Goal: Information Seeking & Learning: Understand process/instructions

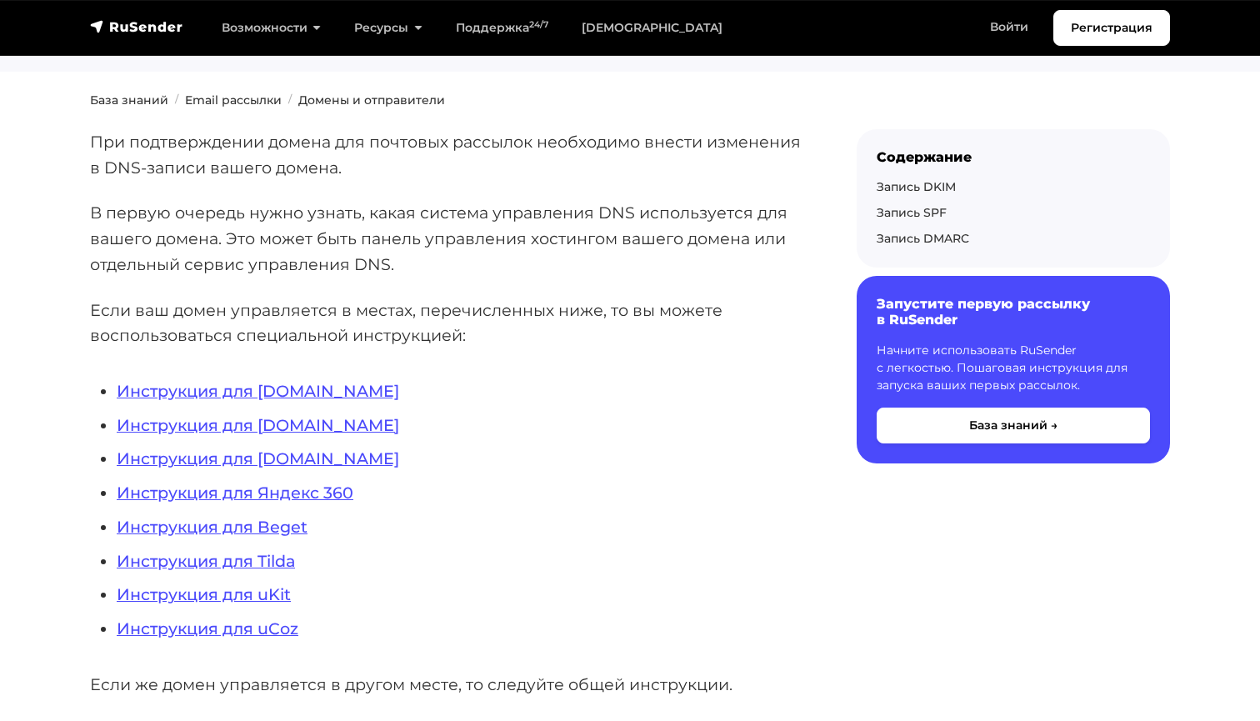
scroll to position [276, 0]
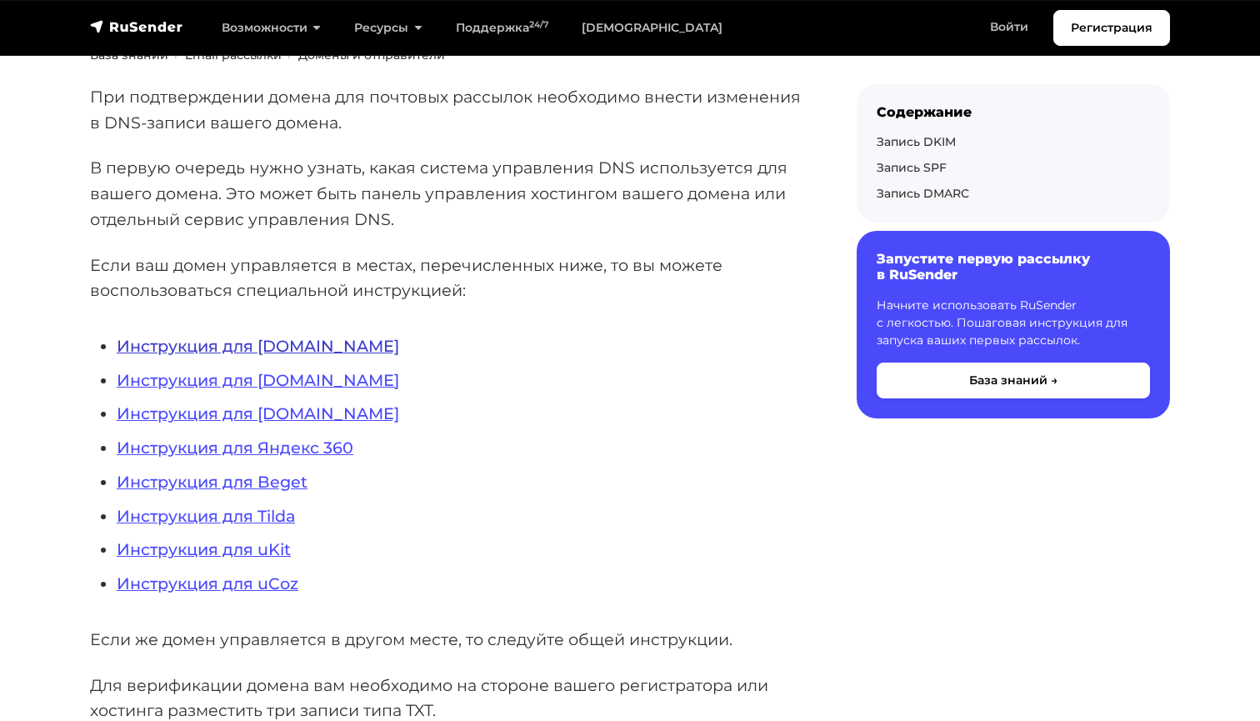
click at [276, 348] on link "Инструкция для REG.RU" at bounding box center [258, 346] width 282 height 20
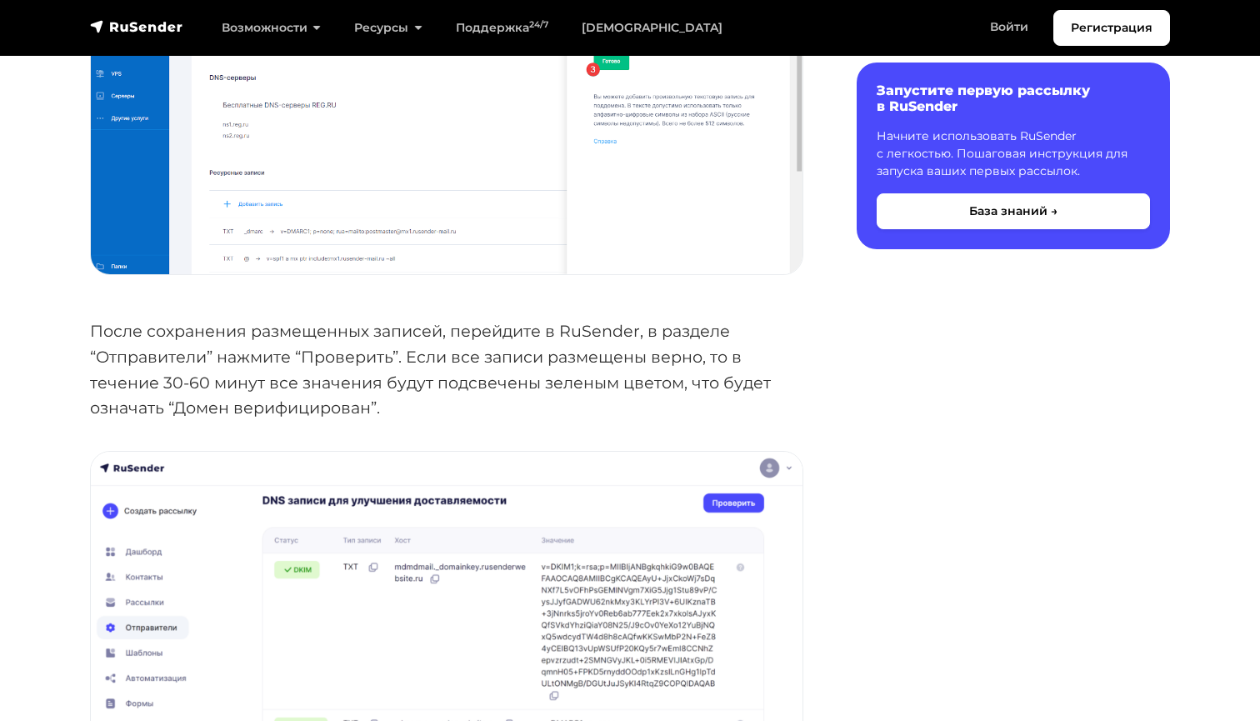
scroll to position [5824, 0]
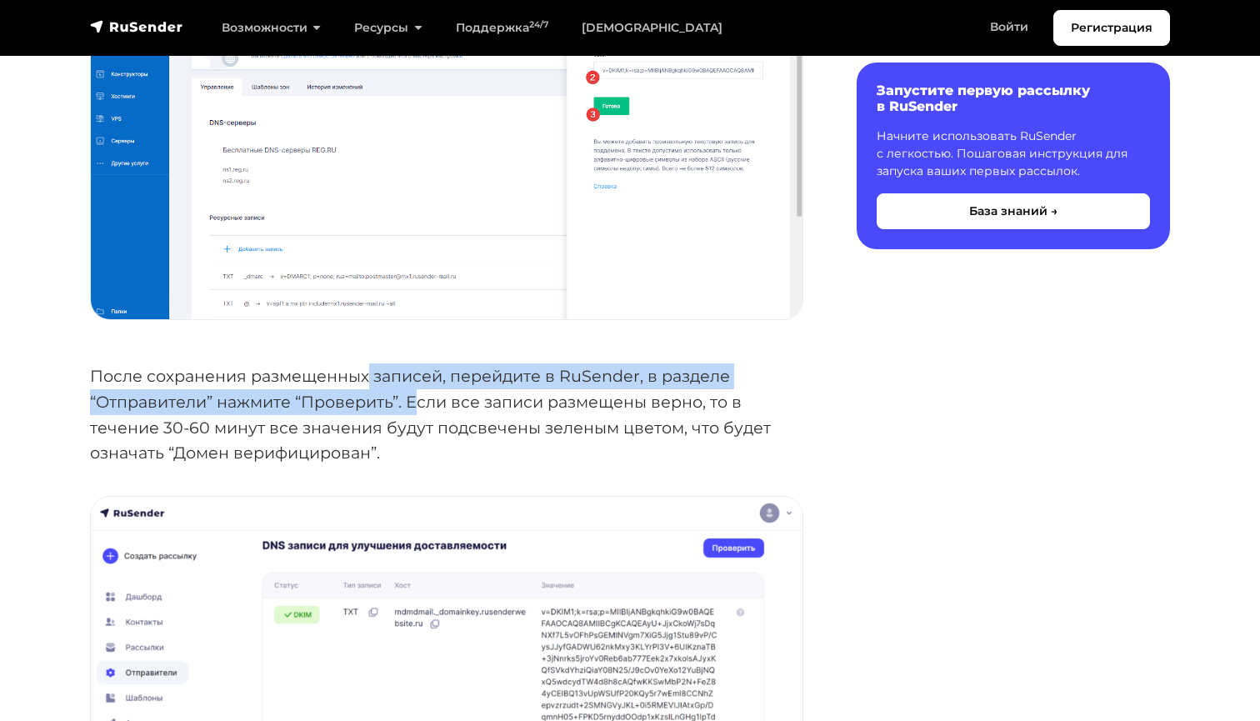
drag, startPoint x: 366, startPoint y: 329, endPoint x: 417, endPoint y: 347, distance: 54.5
click at [418, 363] on p "После сохранения размещенных записей, перейдите в RuSender, в разделе “Отправит…" at bounding box center [446, 414] width 713 height 102
click at [175, 363] on p "После сохранения размещенных записей, перейдите в RuSender, в разделе “Отправит…" at bounding box center [446, 414] width 713 height 102
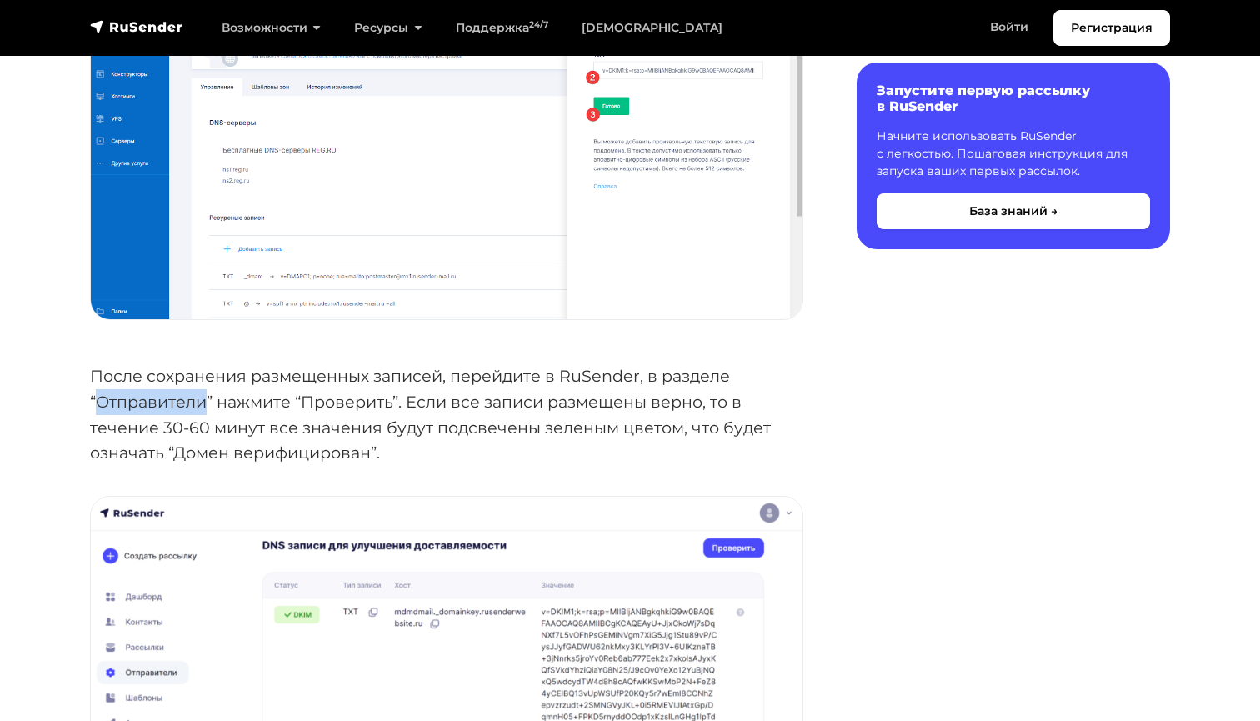
click at [175, 363] on p "После сохранения размещенных записей, перейдите в RuSender, в разделе “Отправит…" at bounding box center [446, 414] width 713 height 102
click at [603, 363] on p "После сохранения размещенных записей, перейдите в RuSender, в разделе “Отправит…" at bounding box center [446, 414] width 713 height 102
click at [590, 363] on p "После сохранения размещенных записей, перейдите в RuSender, в разделе “Отправит…" at bounding box center [446, 414] width 713 height 102
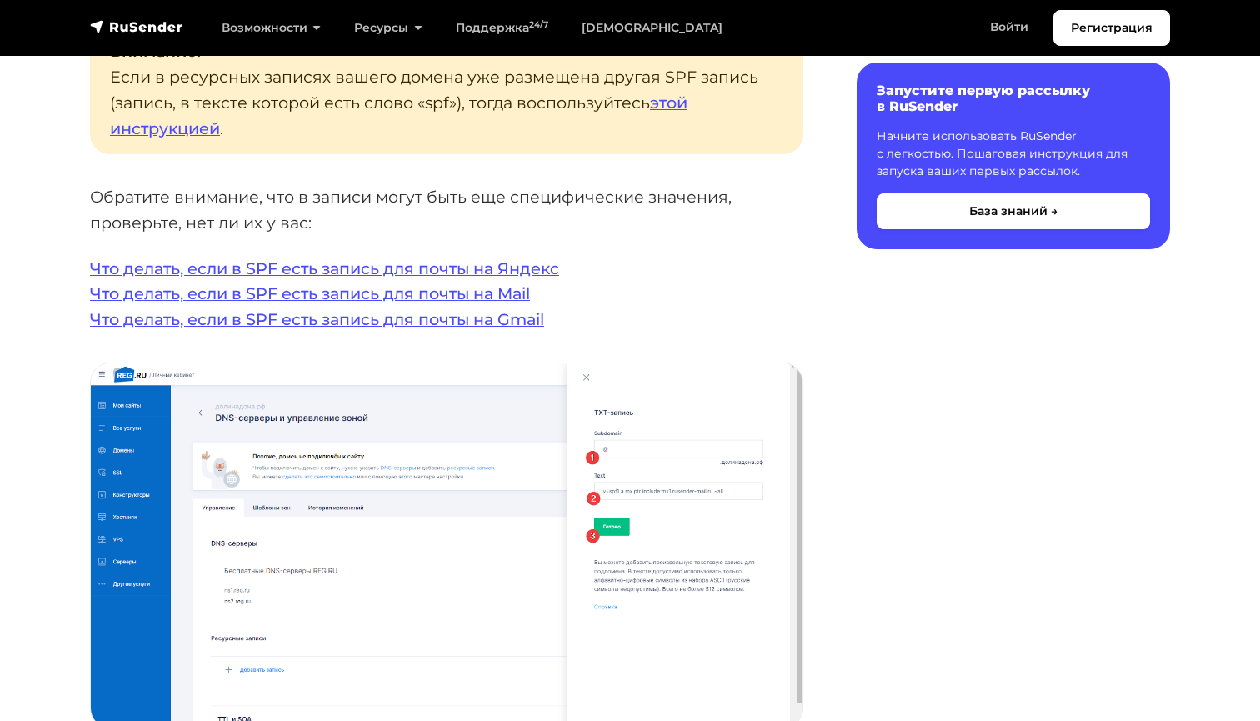
scroll to position [3203, 0]
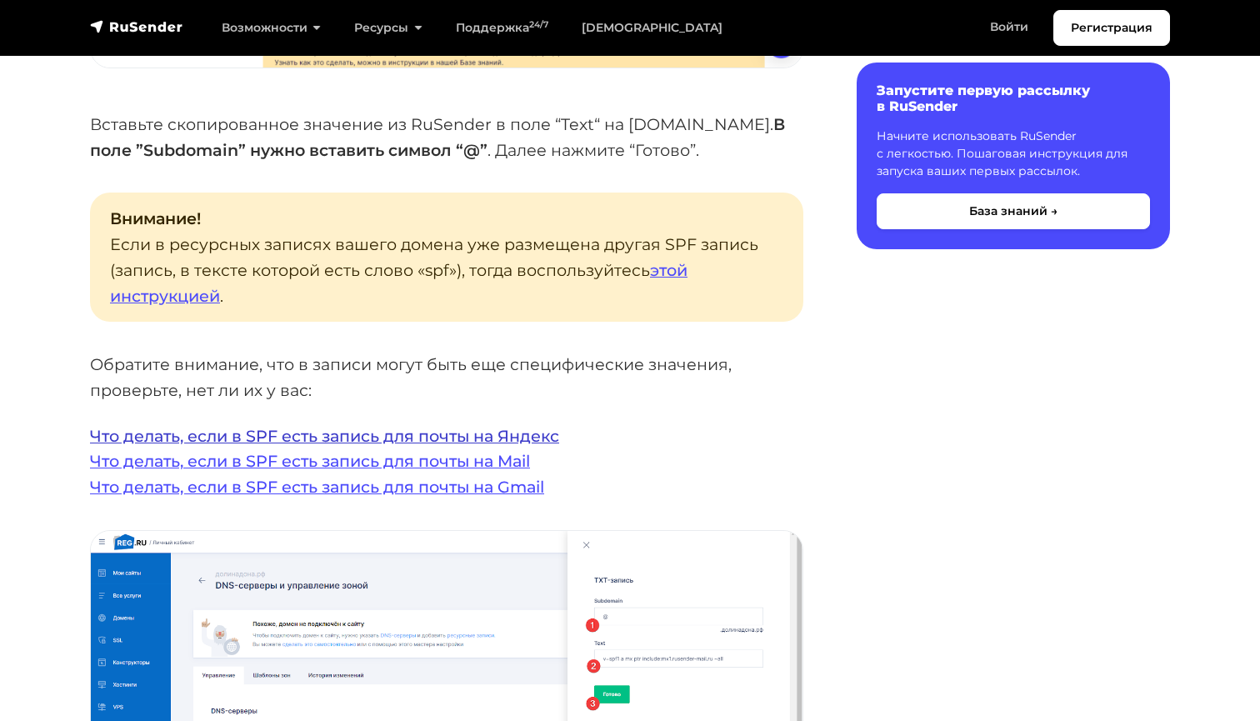
click at [432, 426] on link "Что делать, если в SPF есть запись для почты на Яндекс" at bounding box center [324, 436] width 469 height 20
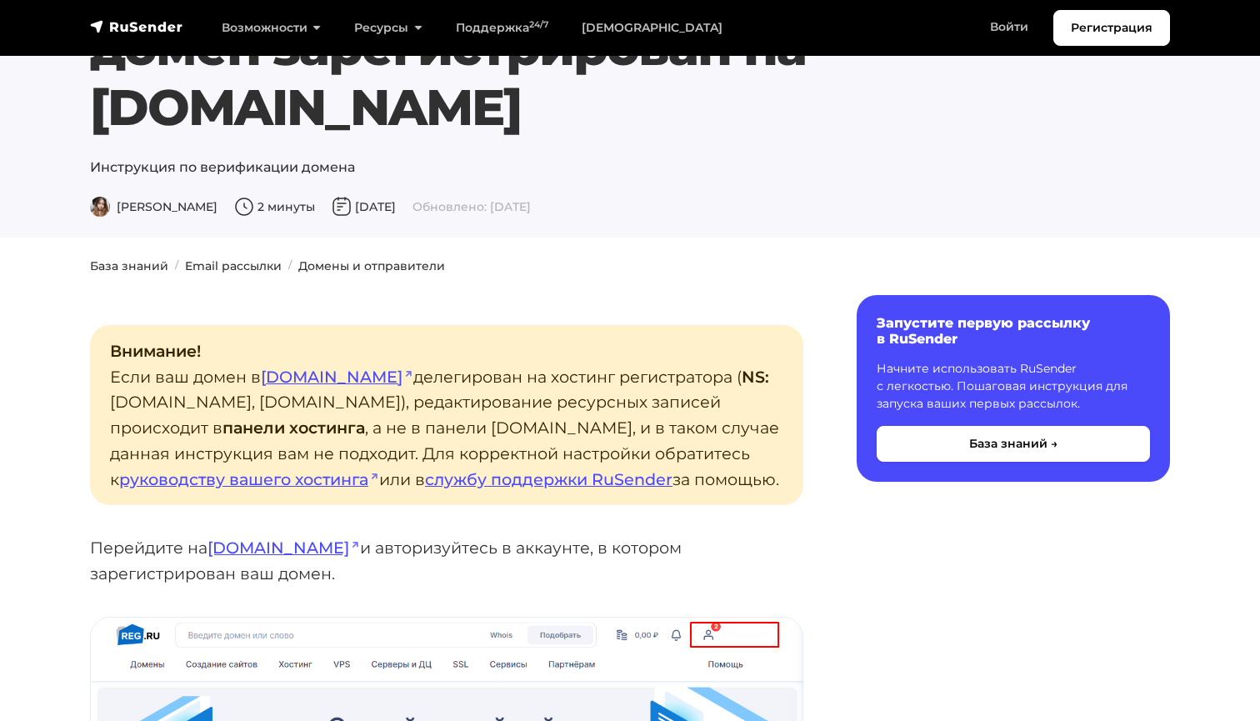
scroll to position [155, 0]
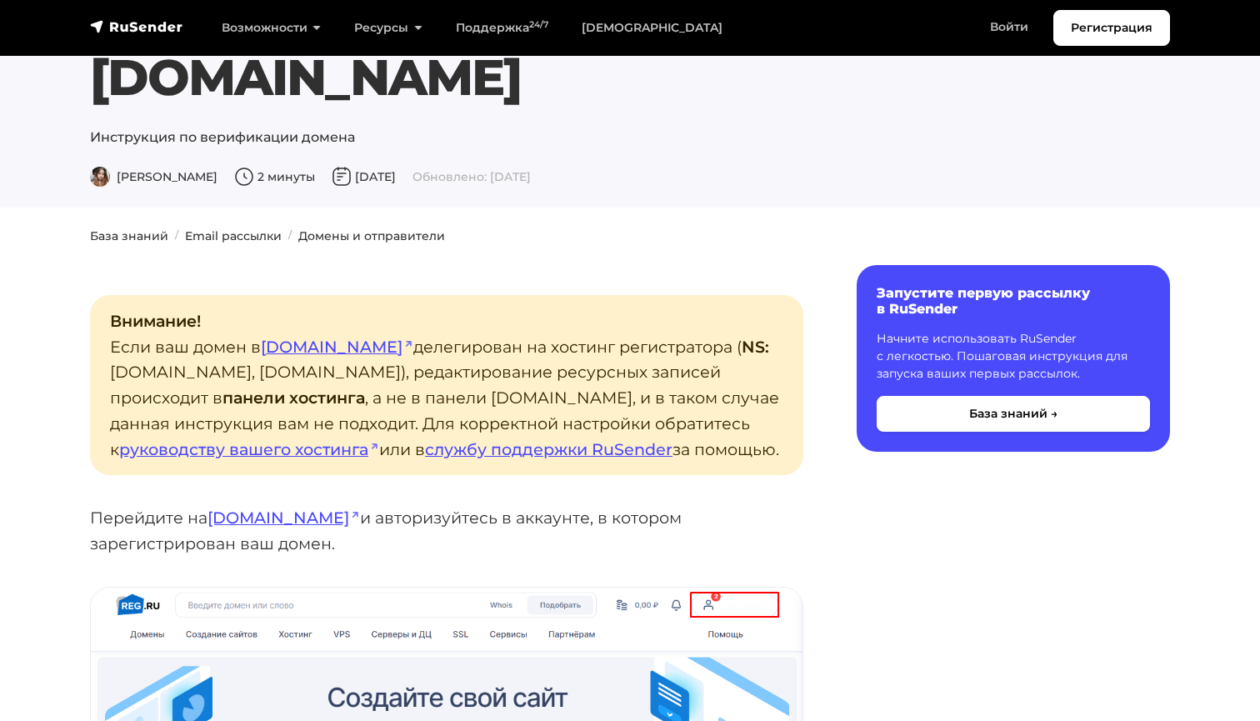
drag, startPoint x: 280, startPoint y: 297, endPoint x: 442, endPoint y: 406, distance: 195.7
click at [442, 406] on p "Внимание! Если ваш домен в reg.ru делегирован на хостинг регистратора ( NS: ns1…" at bounding box center [446, 385] width 713 height 180
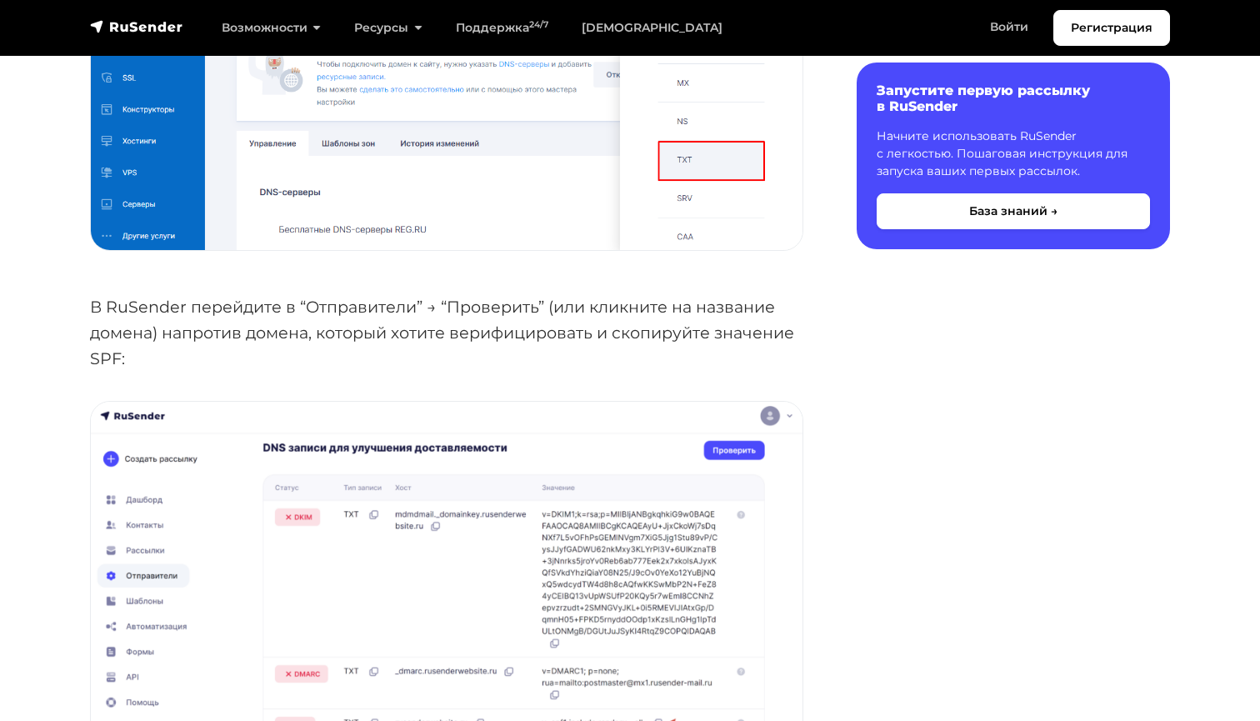
scroll to position [2470, 0]
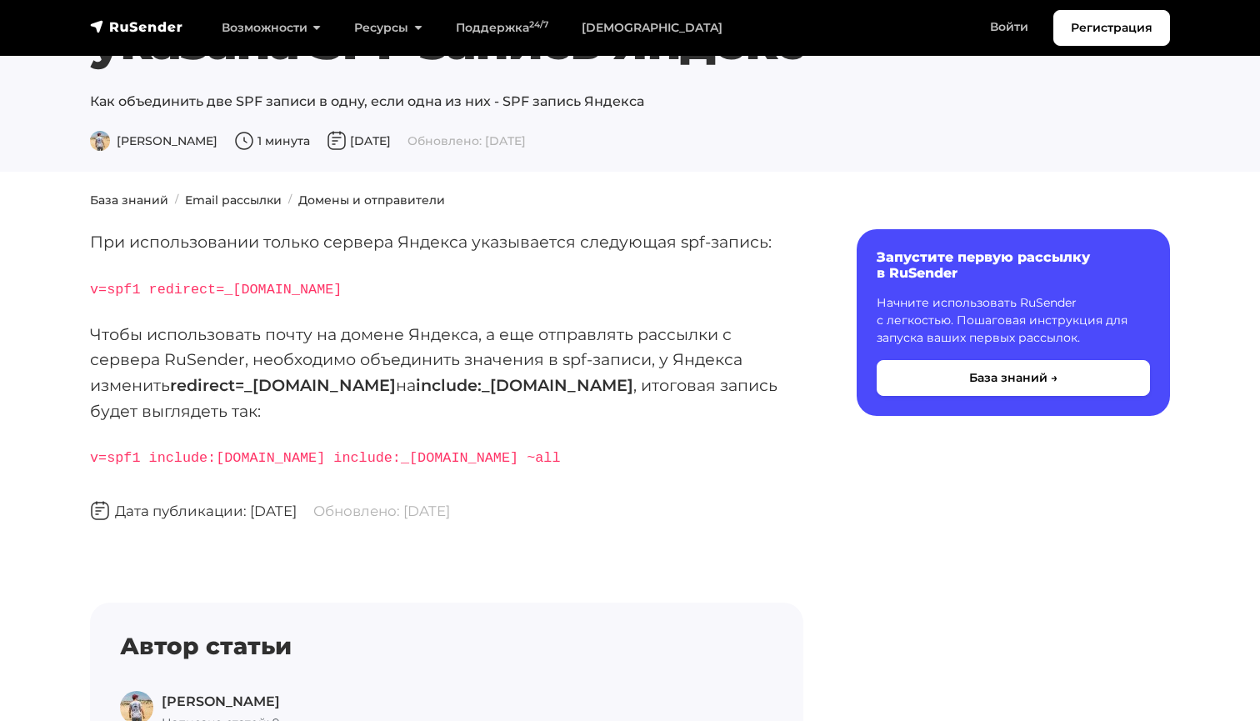
scroll to position [147, 0]
